Goal: Information Seeking & Learning: Compare options

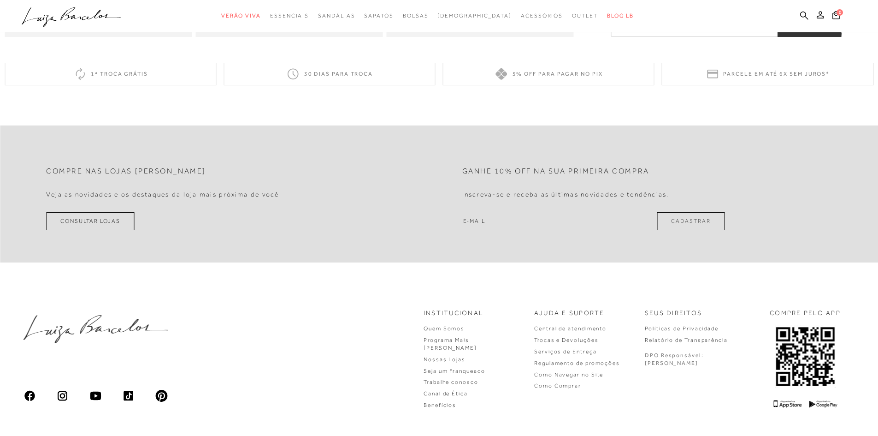
scroll to position [507, 0]
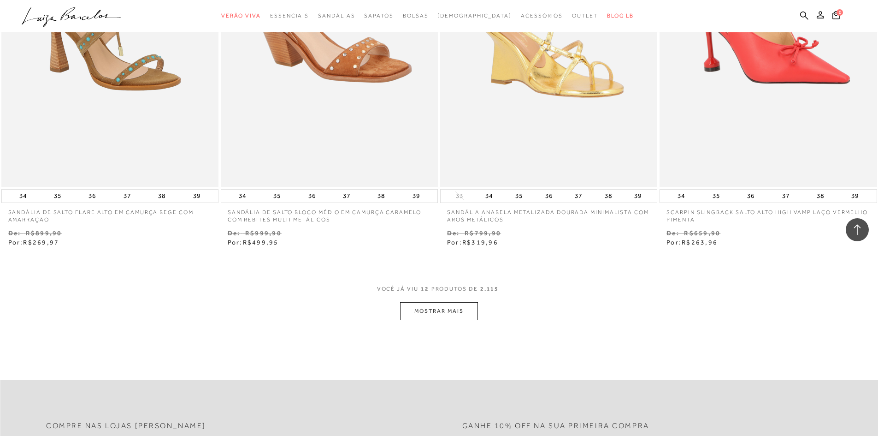
scroll to position [1014, 0]
click at [442, 311] on button "MOSTRAR MAIS" at bounding box center [438, 310] width 77 height 18
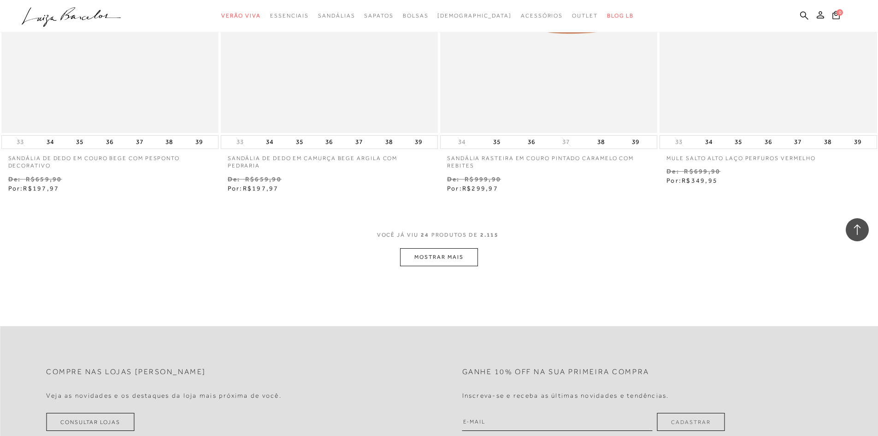
scroll to position [2259, 0]
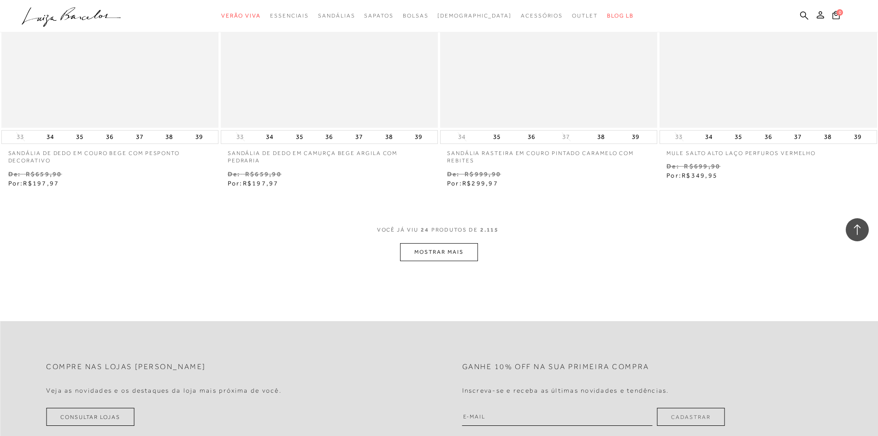
click at [441, 254] on button "MOSTRAR MAIS" at bounding box center [438, 252] width 77 height 18
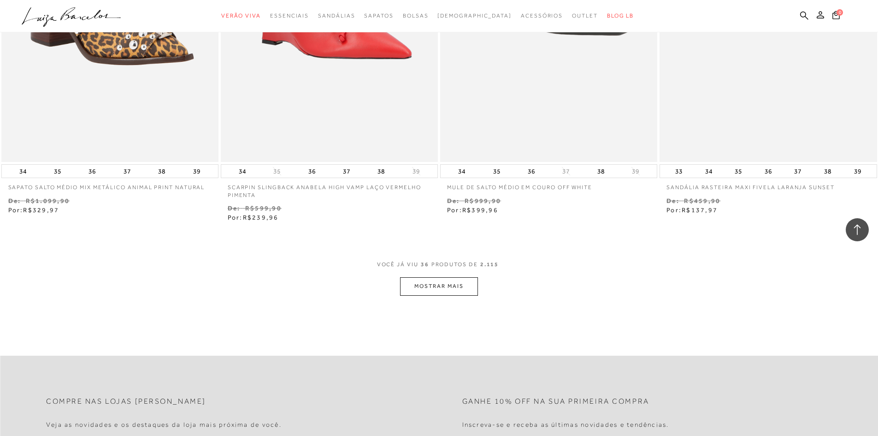
scroll to position [3504, 0]
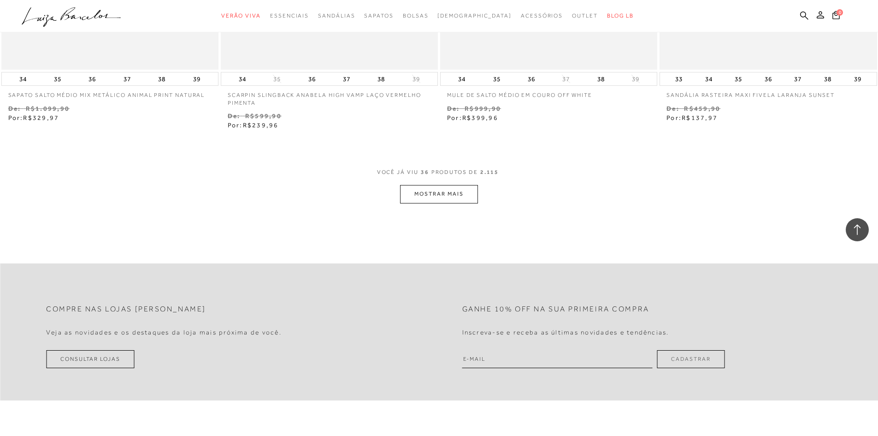
click at [433, 195] on button "MOSTRAR MAIS" at bounding box center [438, 194] width 77 height 18
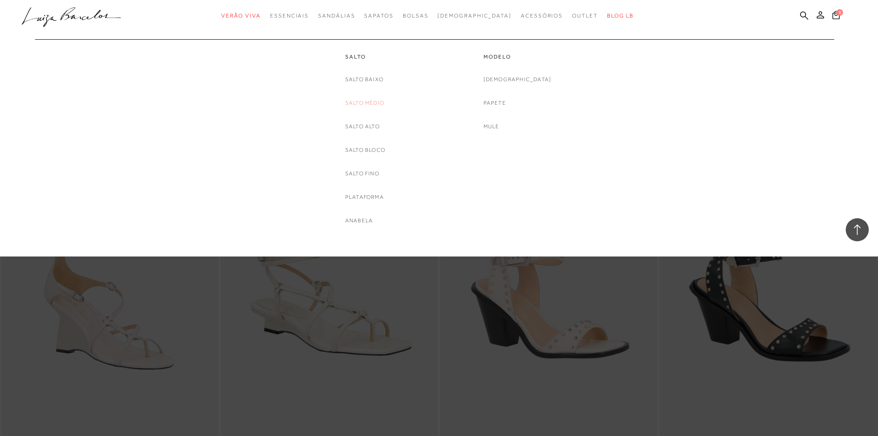
click at [364, 99] on link "Salto Médio" at bounding box center [364, 103] width 39 height 10
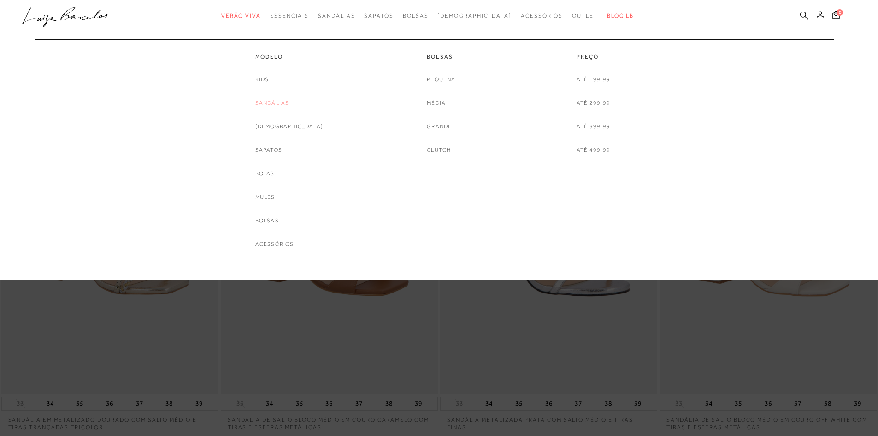
click at [284, 104] on link "Sandálias" at bounding box center [272, 103] width 34 height 10
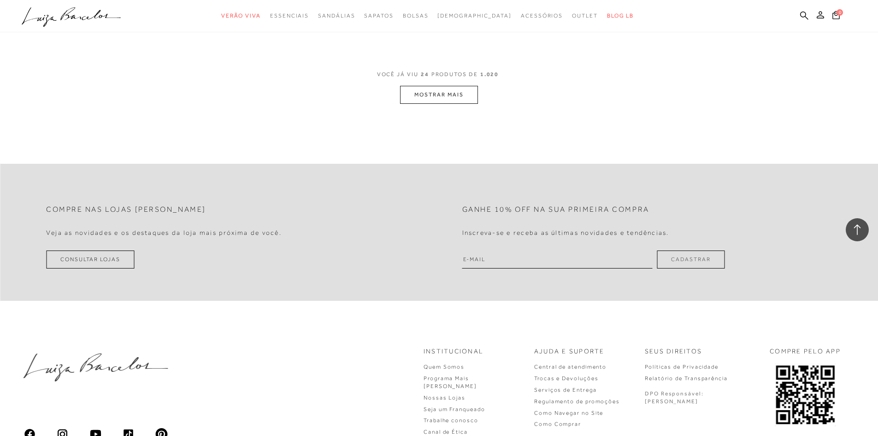
scroll to position [2178, 0]
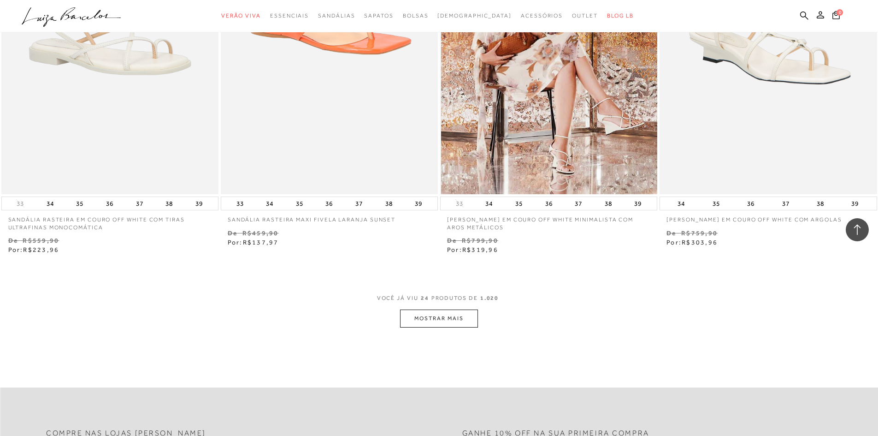
click at [632, 121] on img at bounding box center [549, 31] width 216 height 326
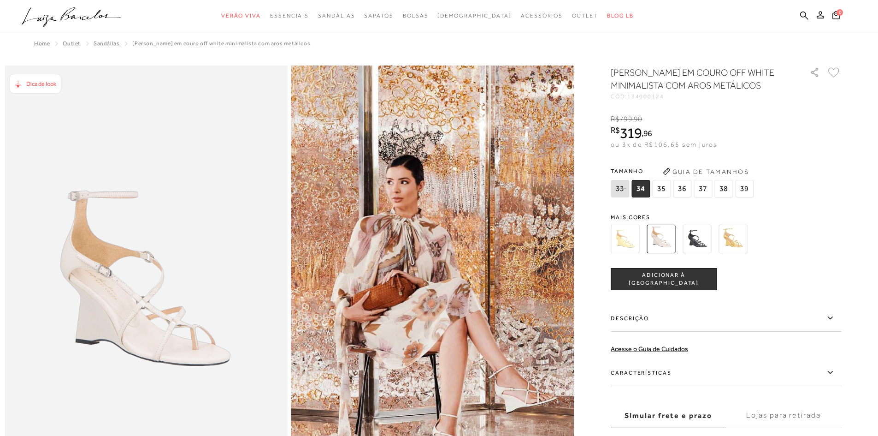
click at [642, 383] on label "Características" at bounding box center [726, 372] width 231 height 27
click at [0, 0] on input "Características" at bounding box center [0, 0] width 0 height 0
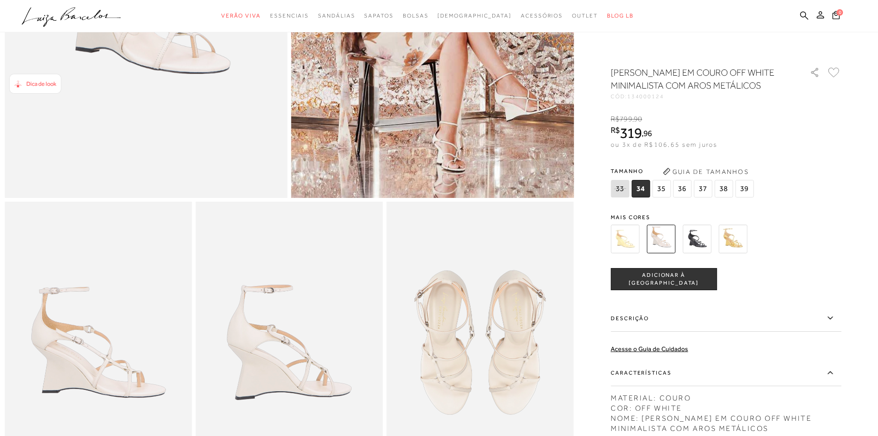
scroll to position [329, 0]
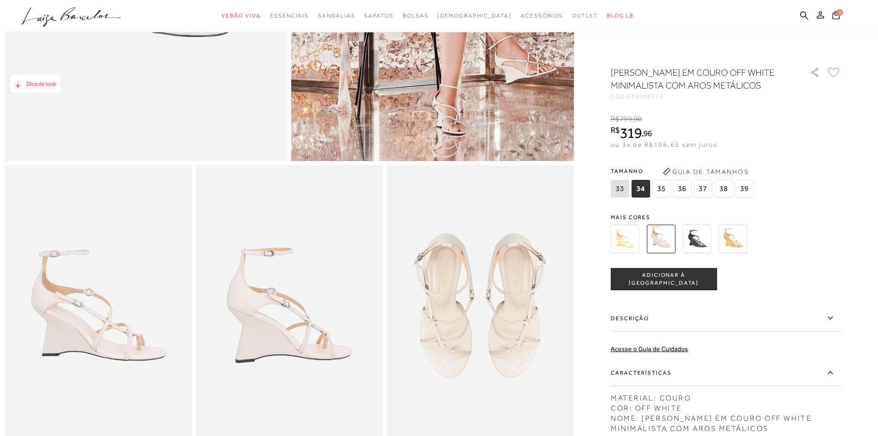
click at [637, 252] on img at bounding box center [625, 239] width 29 height 29
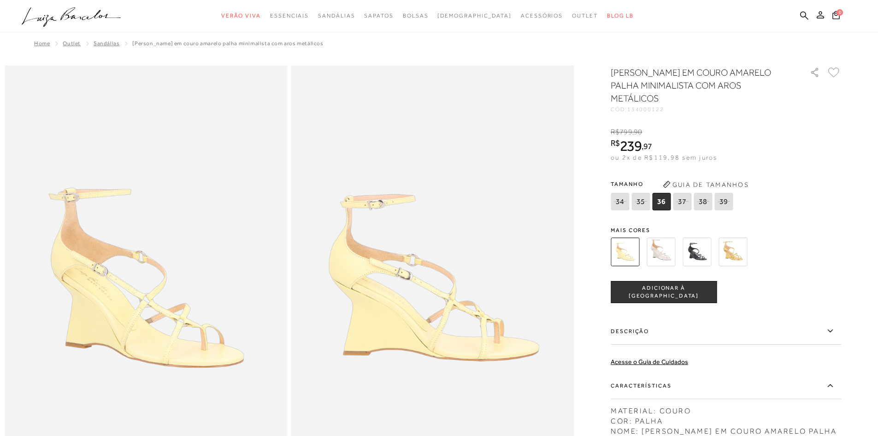
click at [736, 254] on img at bounding box center [733, 251] width 29 height 29
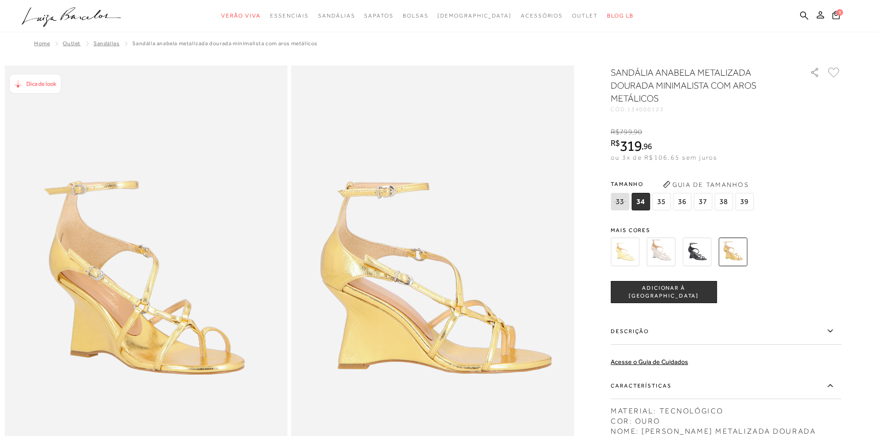
click at [661, 252] on img at bounding box center [661, 251] width 29 height 29
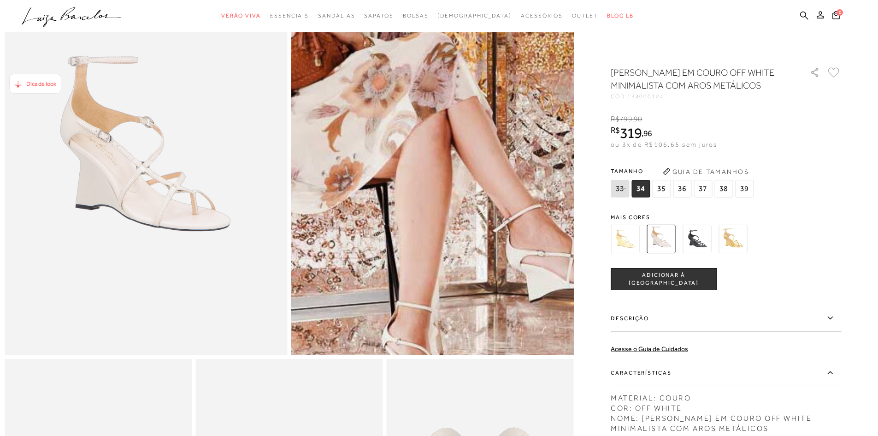
scroll to position [138, 0]
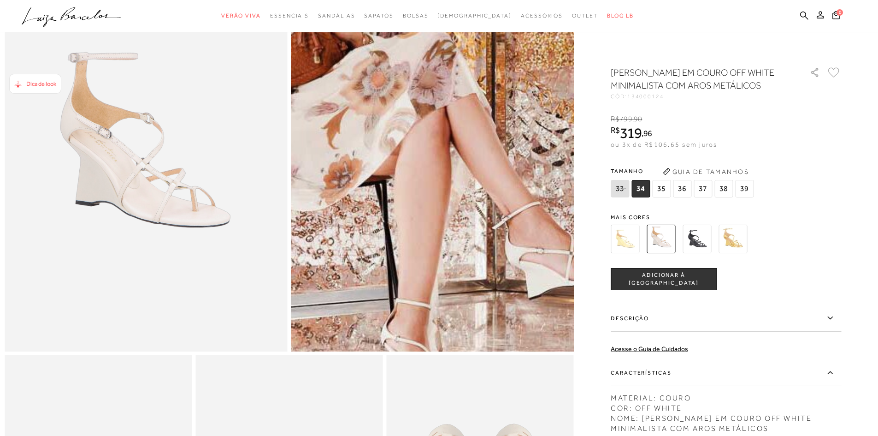
click at [487, 254] on img at bounding box center [381, 28] width 566 height 849
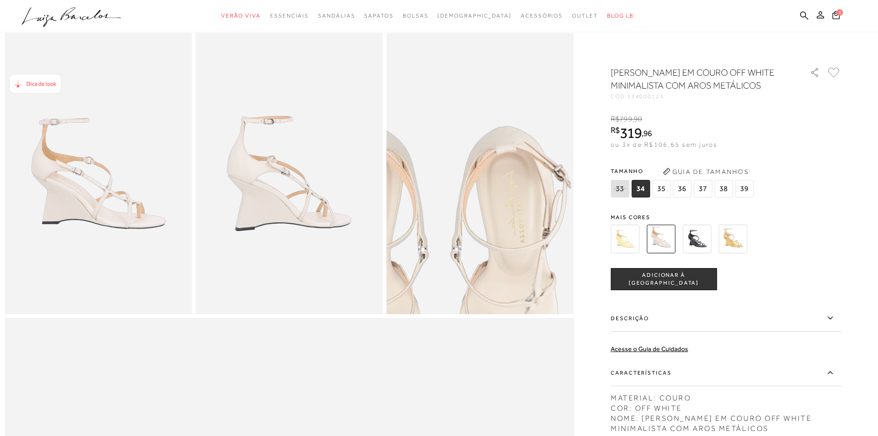
scroll to position [461, 0]
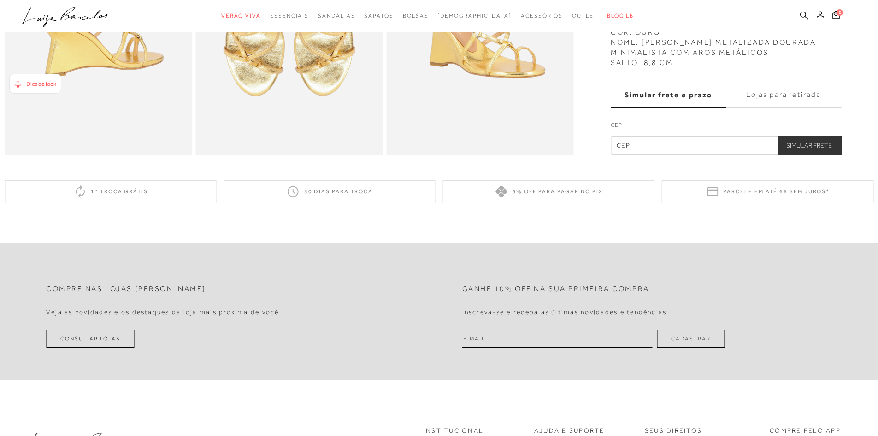
scroll to position [599, 0]
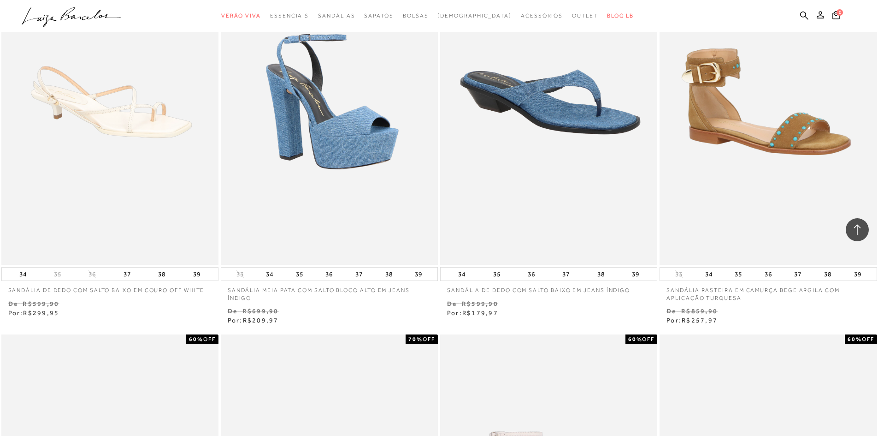
scroll to position [1758, 0]
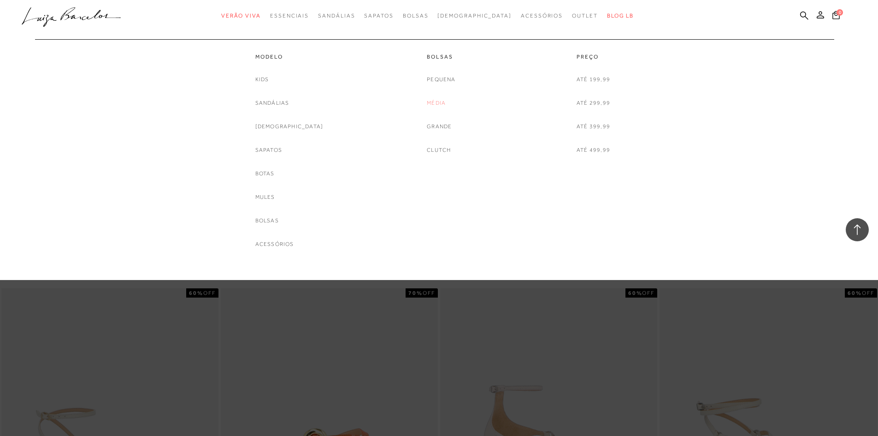
click at [435, 102] on link "Média" at bounding box center [436, 103] width 19 height 10
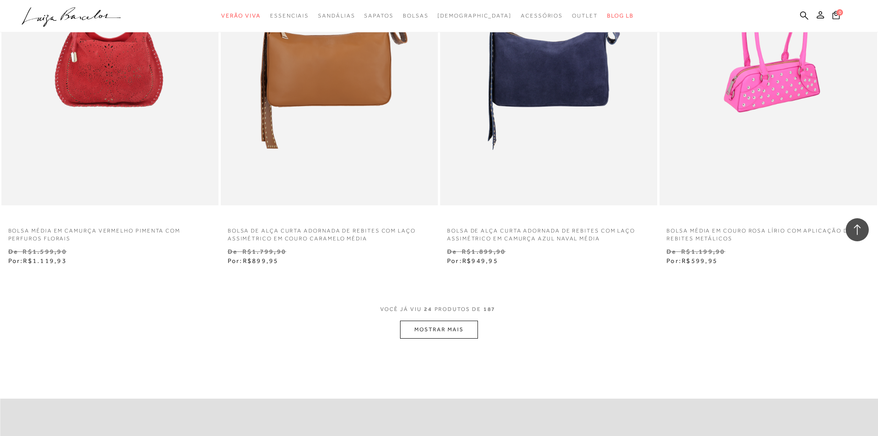
scroll to position [2351, 0]
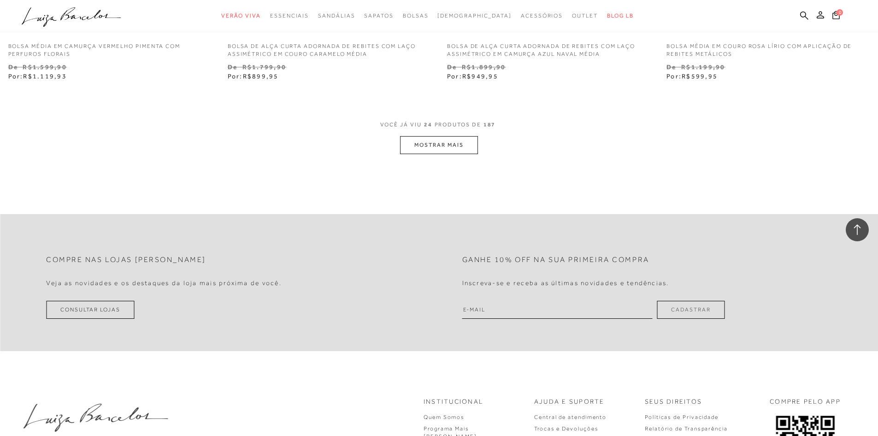
click at [422, 143] on button "MOSTRAR MAIS" at bounding box center [438, 145] width 77 height 18
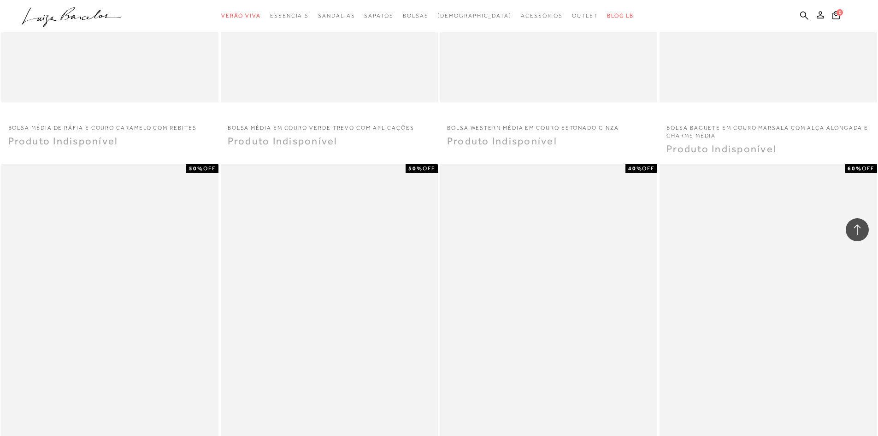
scroll to position [3596, 0]
